Goal: Transaction & Acquisition: Subscribe to service/newsletter

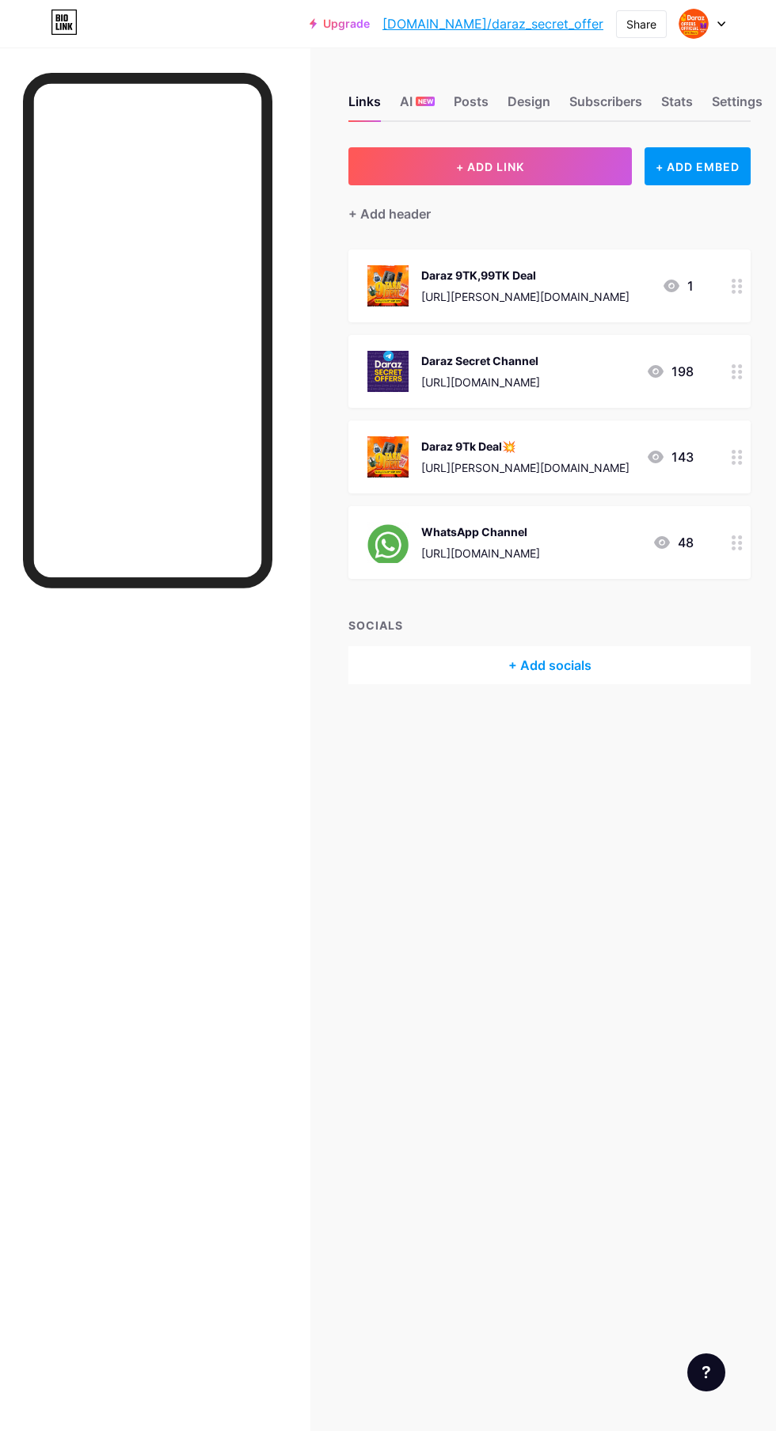
click at [370, 22] on link "Upgrade" at bounding box center [340, 23] width 60 height 13
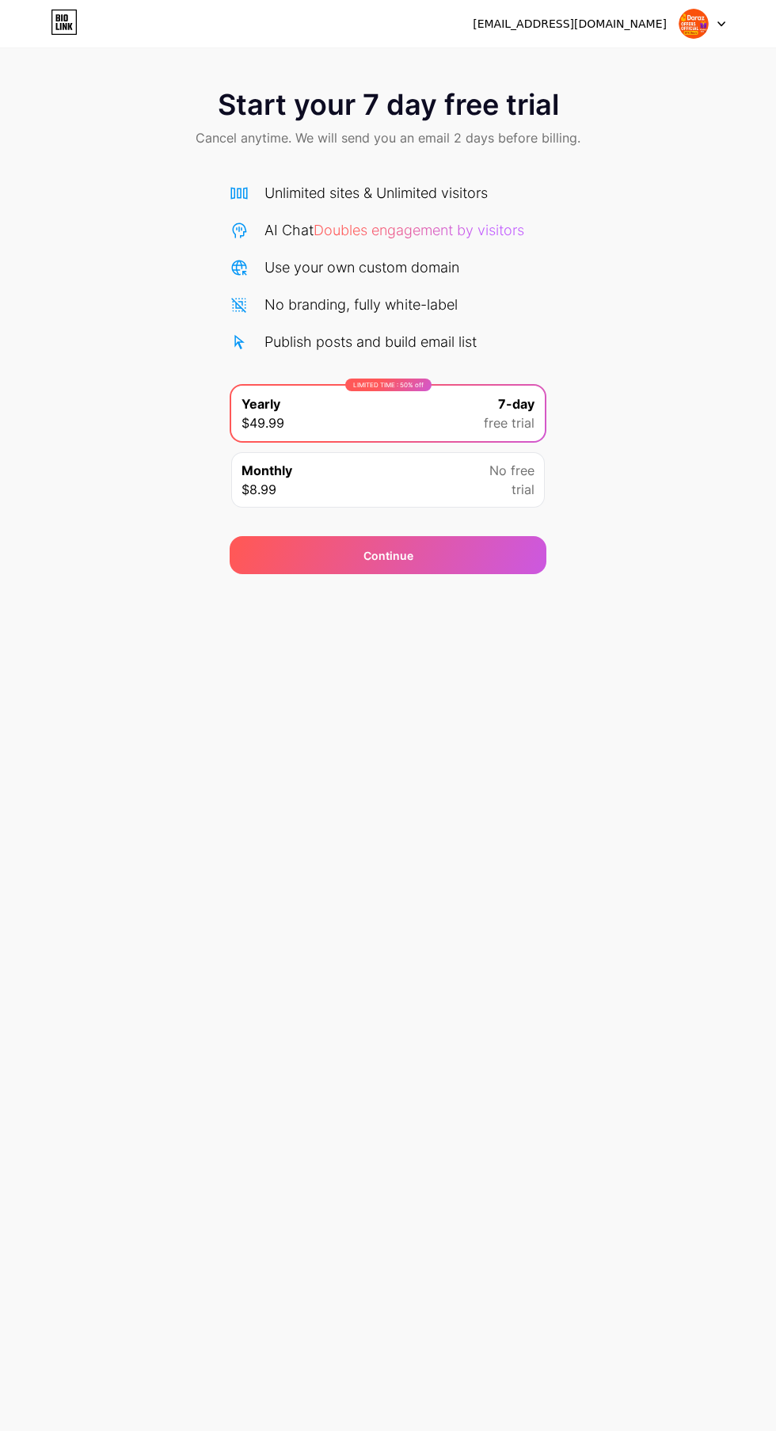
click at [724, 32] on div at bounding box center [702, 24] width 46 height 29
click at [679, 243] on div "Start your 7 day free trial Cancel anytime. We will send you an email 2 days be…" at bounding box center [388, 323] width 776 height 501
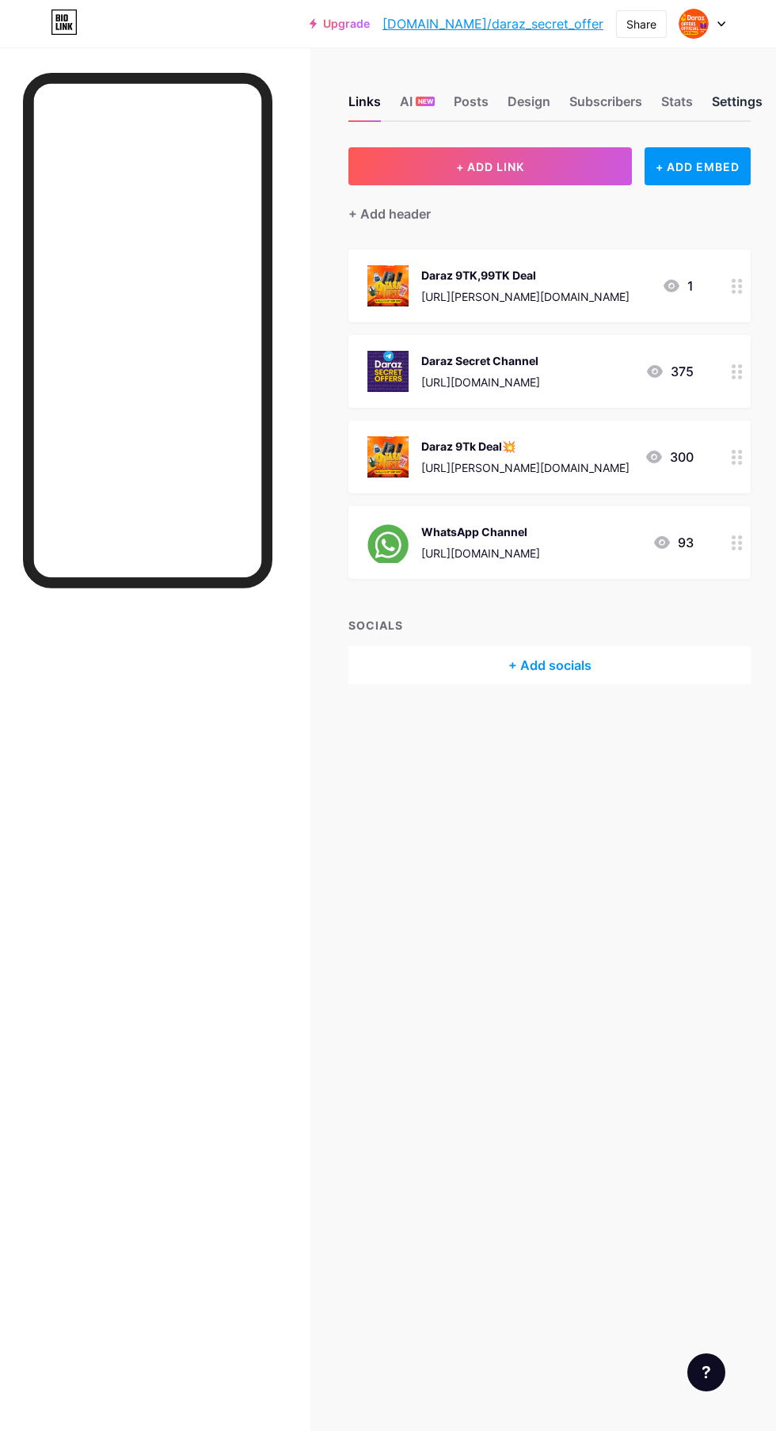
click at [747, 108] on div "Settings" at bounding box center [737, 106] width 51 height 29
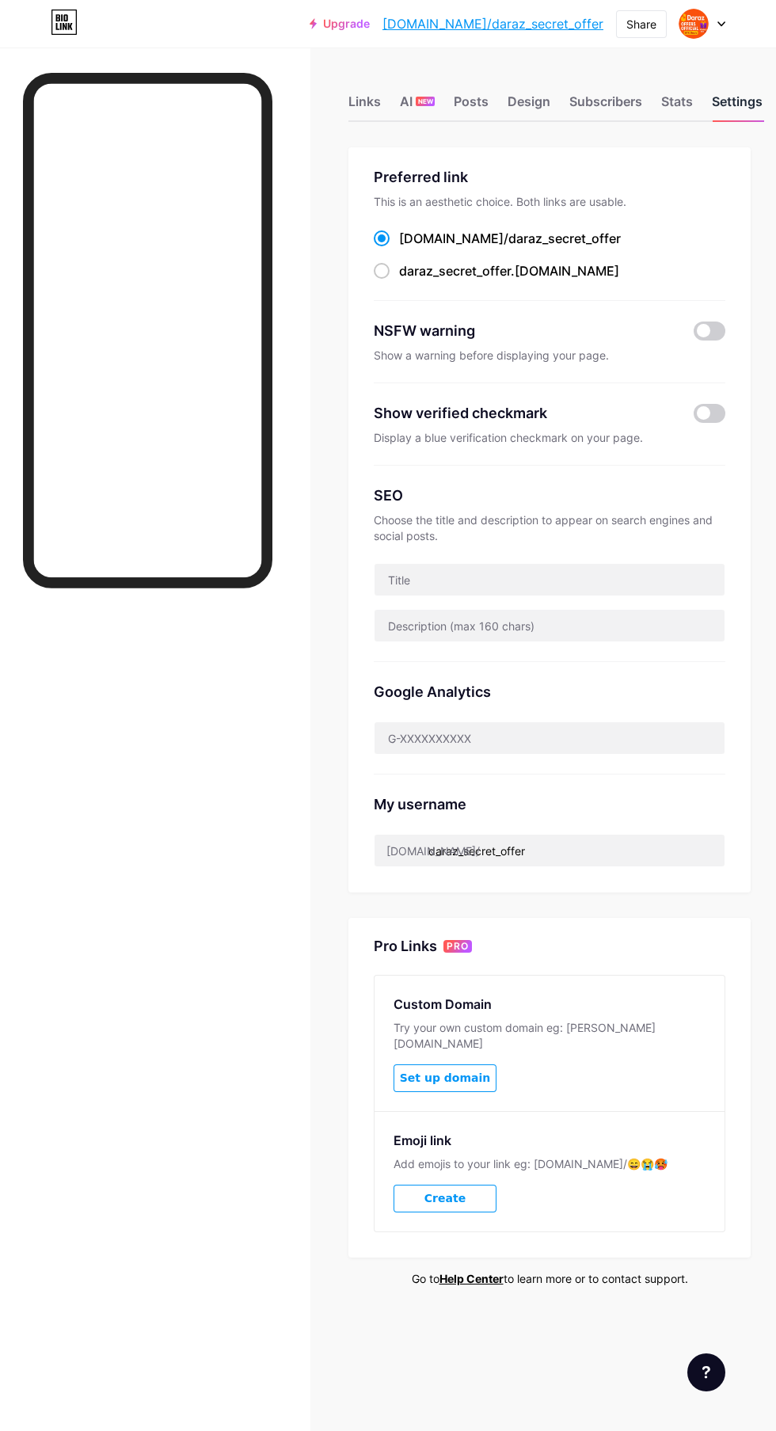
scroll to position [120, 0]
